Goal: Find specific page/section: Find specific page/section

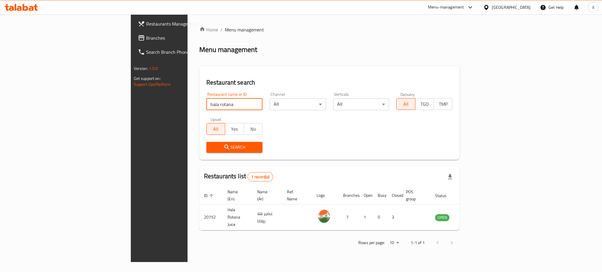
drag, startPoint x: 0, startPoint y: 0, endPoint x: 110, endPoint y: 99, distance: 147.9
click at [188, 99] on div "Home / Menu management Menu management Restaurant search Restaurant name or ID …" at bounding box center [330, 138] width 284 height 248
type input "CDP"
click at [211, 148] on span "Search" at bounding box center [234, 147] width 47 height 7
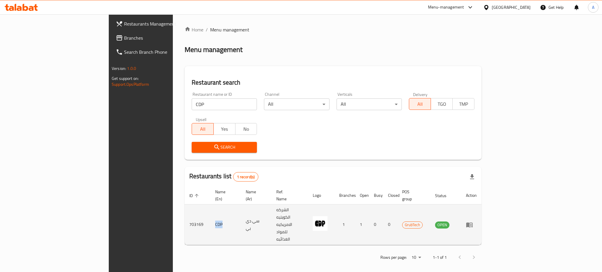
drag, startPoint x: 151, startPoint y: 207, endPoint x: 137, endPoint y: 207, distance: 13.5
click at [185, 207] on tr "703169 CDP سي دي بي الشركه الكويتيه الامريكيه للمواد الغذائبه 1 1 0 0 GrubTech …" at bounding box center [333, 225] width 297 height 41
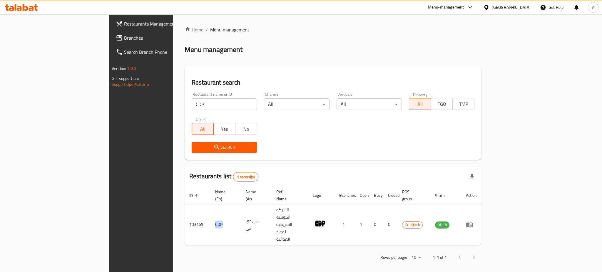
copy tr "CDP"
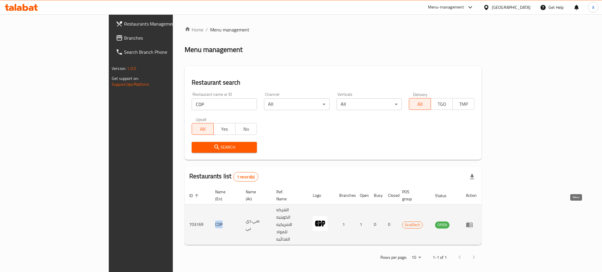
click at [477, 221] on link "enhanced table" at bounding box center [471, 224] width 11 height 7
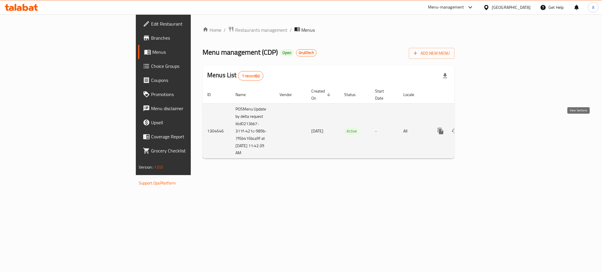
click at [487, 128] on icon "enhanced table" at bounding box center [483, 131] width 7 height 7
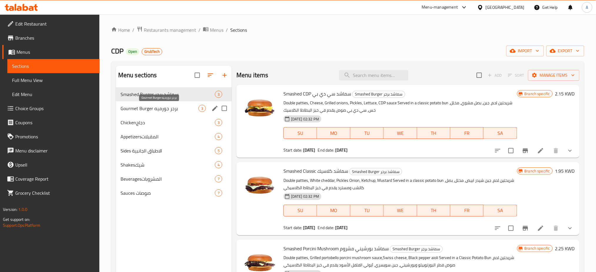
click at [169, 110] on span "Gourmet Burger برجر جورميه" at bounding box center [160, 108] width 78 height 7
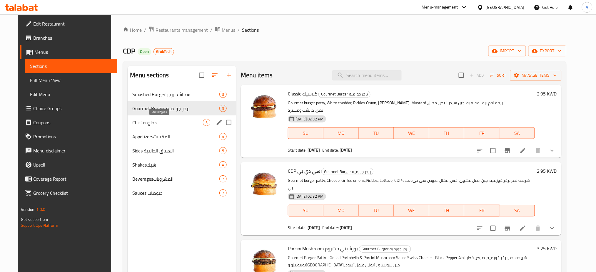
click at [156, 121] on span "Chickenدجاج" at bounding box center [167, 122] width 71 height 7
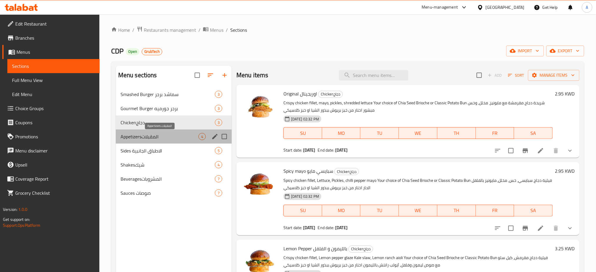
click at [154, 136] on span "Appetizersالمقبلات" at bounding box center [160, 136] width 78 height 7
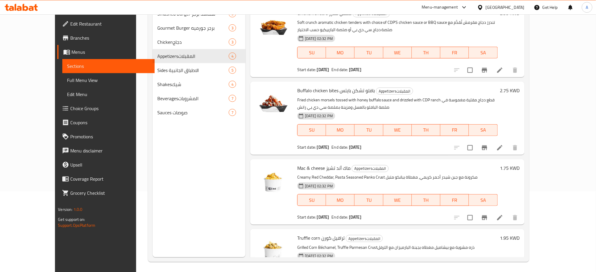
scroll to position [82, 0]
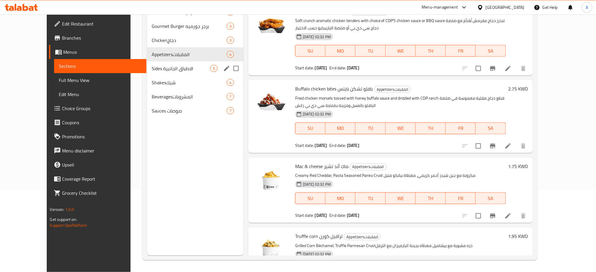
click at [150, 64] on div "Sides الاطباق الجانبية 5" at bounding box center [195, 68] width 96 height 14
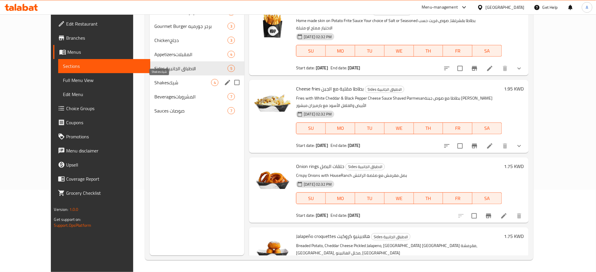
click at [154, 82] on span "Shakesشيك" at bounding box center [182, 82] width 57 height 7
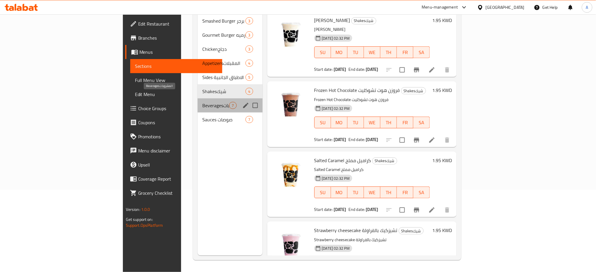
click at [202, 102] on span "Beveragesالمشروبات" at bounding box center [215, 105] width 27 height 7
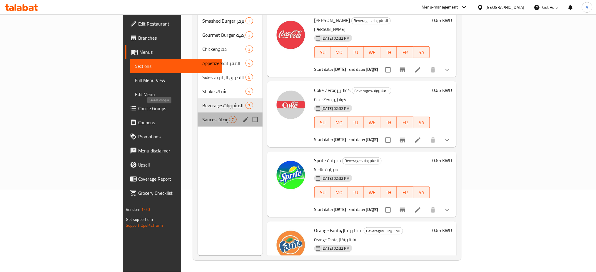
click at [202, 116] on span "Sauces صوصات" at bounding box center [215, 119] width 27 height 7
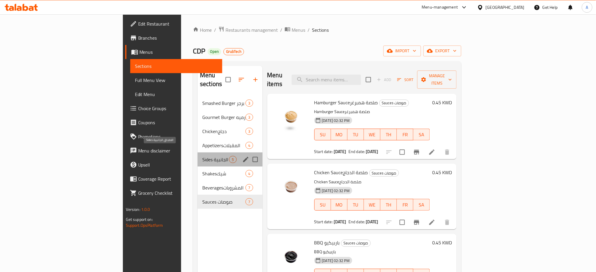
click at [202, 156] on span "Sides الاطباق الجانبية" at bounding box center [215, 159] width 27 height 7
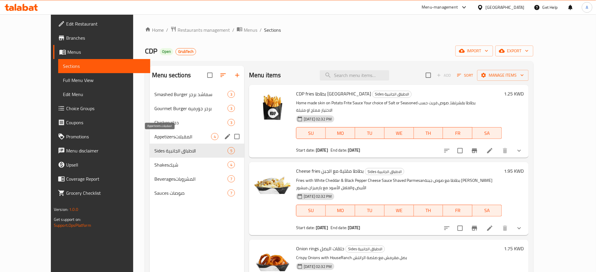
click at [154, 134] on span "Appetizersالمقبلات" at bounding box center [182, 136] width 57 height 7
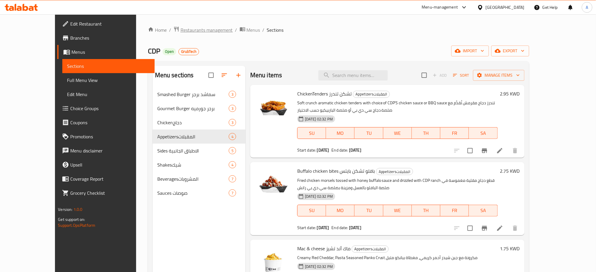
click at [181, 33] on span "Restaurants management" at bounding box center [207, 29] width 52 height 7
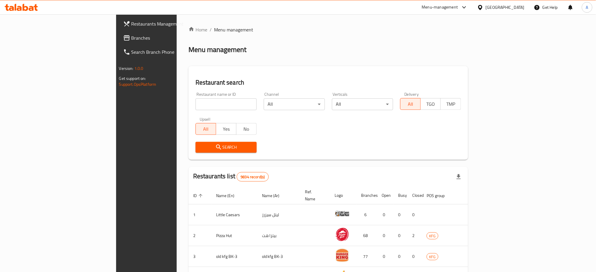
click at [196, 108] on input "search" at bounding box center [226, 105] width 61 height 12
paste input "CDP"
drag, startPoint x: 130, startPoint y: 105, endPoint x: 68, endPoint y: 105, distance: 62.4
click at [116, 105] on div "Restaurants Management Branches Search Branch Phone Version: 1.0.0 Get support …" at bounding box center [298, 224] width 364 height 421
type input "CDP"
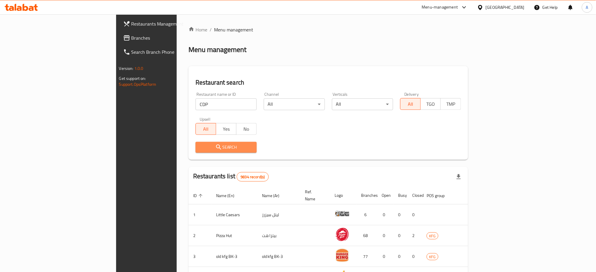
click at [200, 145] on span "Search" at bounding box center [226, 147] width 52 height 7
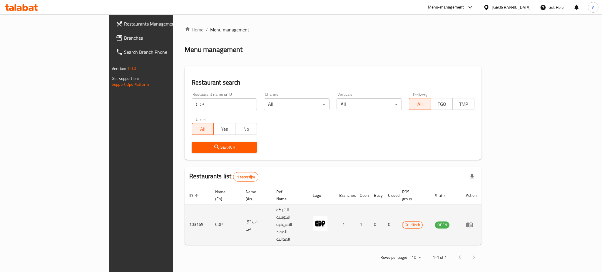
click at [185, 207] on td "703169" at bounding box center [198, 225] width 26 height 41
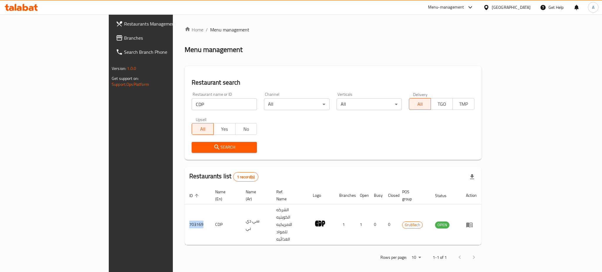
copy td "703169"
